Goal: Information Seeking & Learning: Learn about a topic

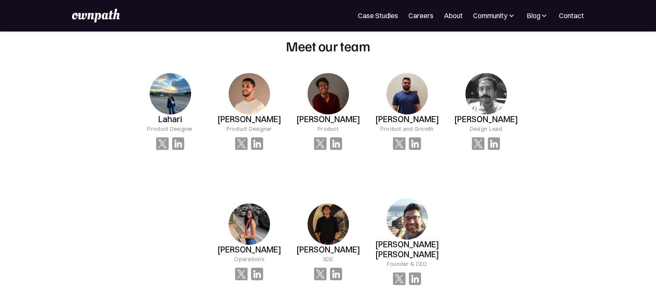
scroll to position [591, 0]
click at [100, 23] on div "For Companies Case Studies Careers About Community Events Resources Design Resi…" at bounding box center [328, 15] width 656 height 31
click at [107, 16] on img at bounding box center [95, 16] width 47 height 14
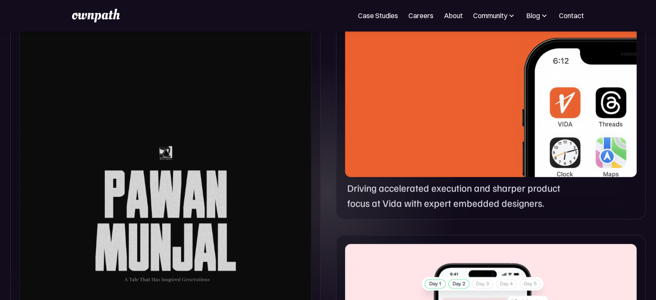
scroll to position [250, 0]
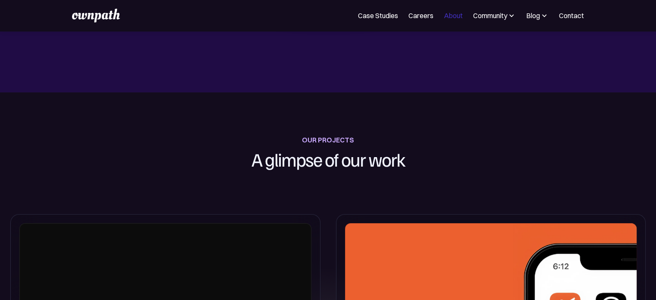
click at [457, 16] on link "About" at bounding box center [453, 15] width 19 height 10
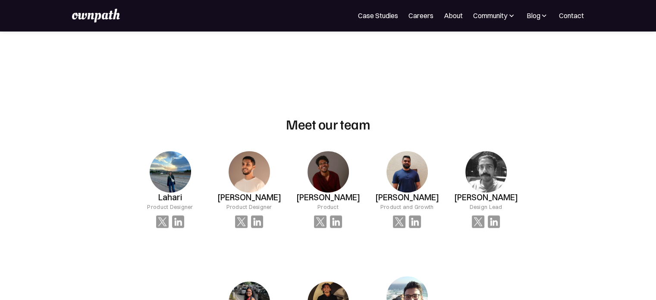
scroll to position [514, 0]
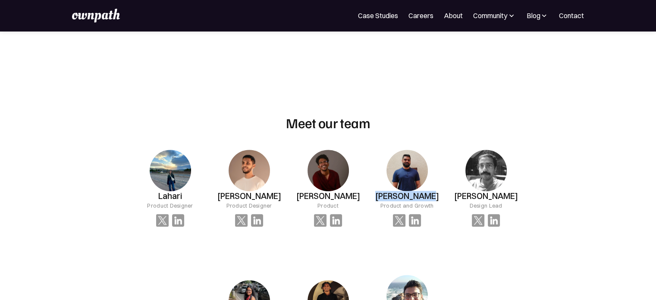
drag, startPoint x: 380, startPoint y: 197, endPoint x: 432, endPoint y: 198, distance: 51.7
click at [432, 198] on div "Prateek José Product and Growth" at bounding box center [406, 188] width 79 height 104
copy h3 "Prateek José"
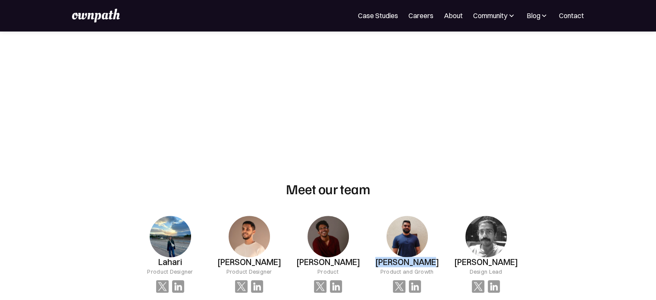
scroll to position [452, 0]
